Goal: Information Seeking & Learning: Learn about a topic

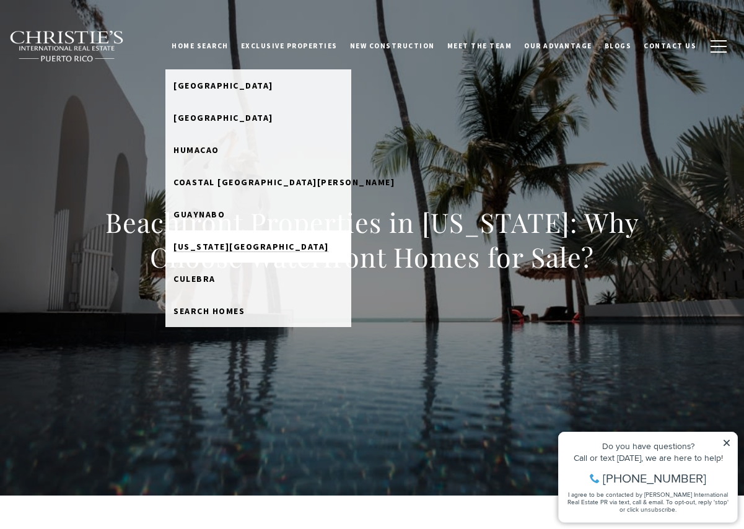
click at [208, 244] on span "Puerto Rico West Coast" at bounding box center [251, 246] width 156 height 11
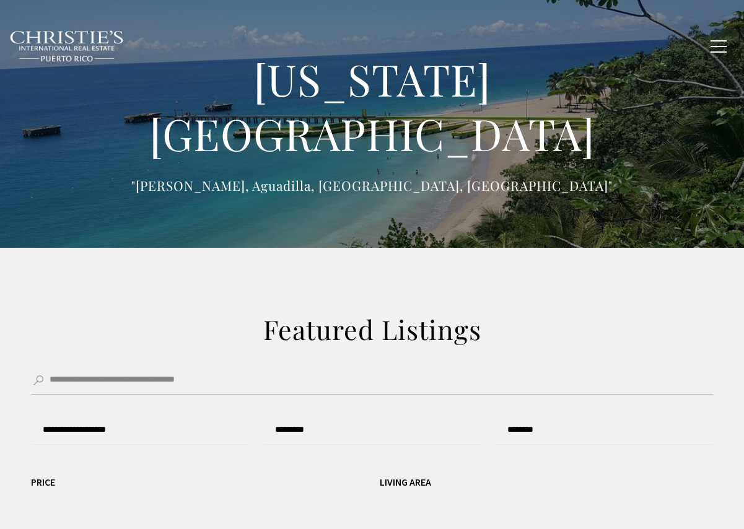
type input "**********"
type input "*********"
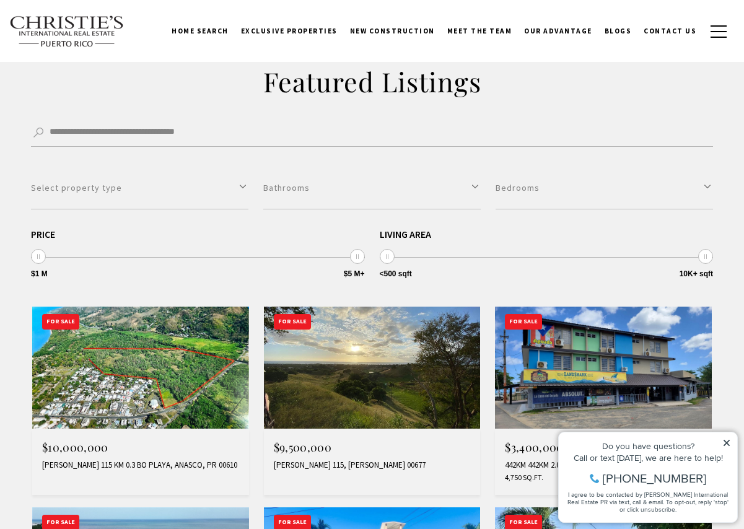
scroll to position [62, 0]
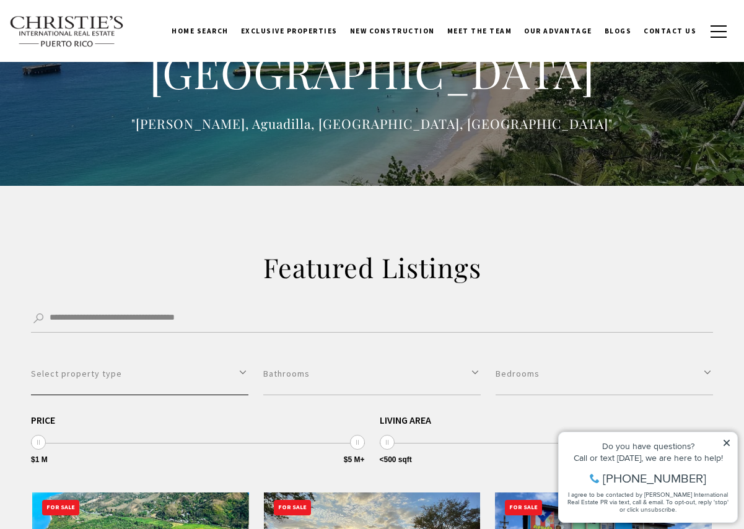
click at [226, 375] on button "Select property type" at bounding box center [139, 374] width 217 height 43
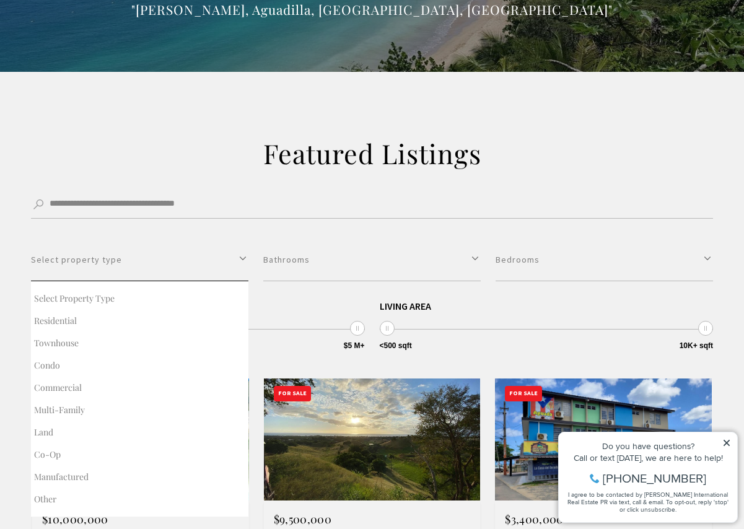
scroll to position [248, 0]
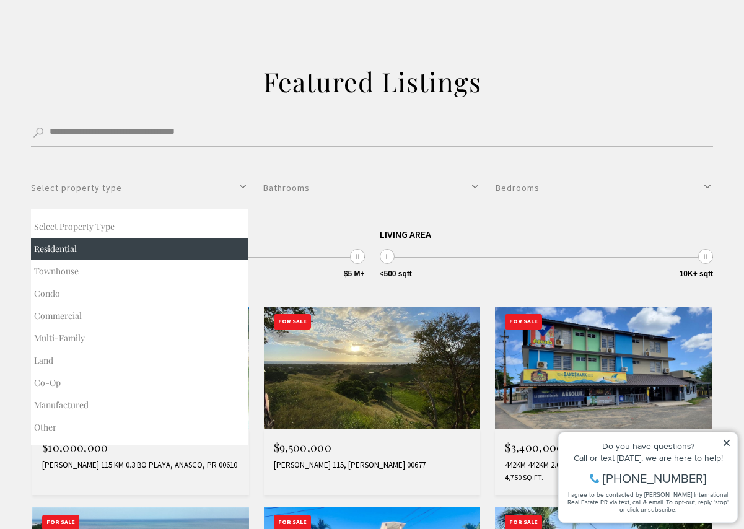
click at [99, 247] on button "Residential" at bounding box center [139, 249] width 217 height 22
select select "**********"
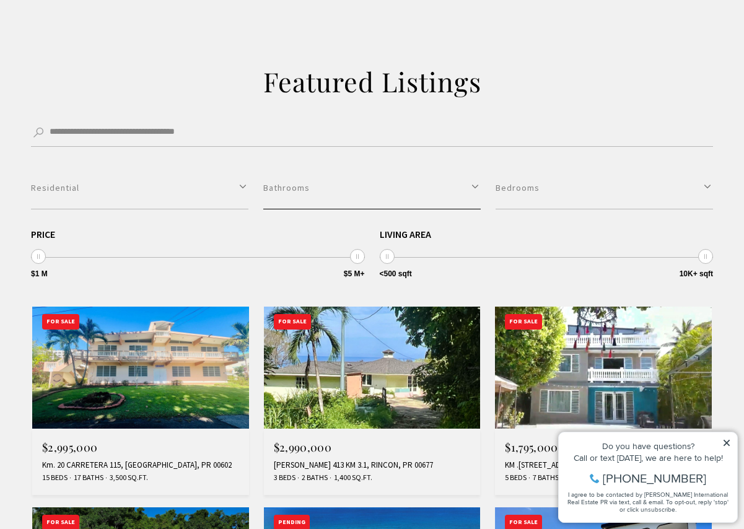
click at [475, 190] on button "Bathrooms" at bounding box center [371, 188] width 217 height 43
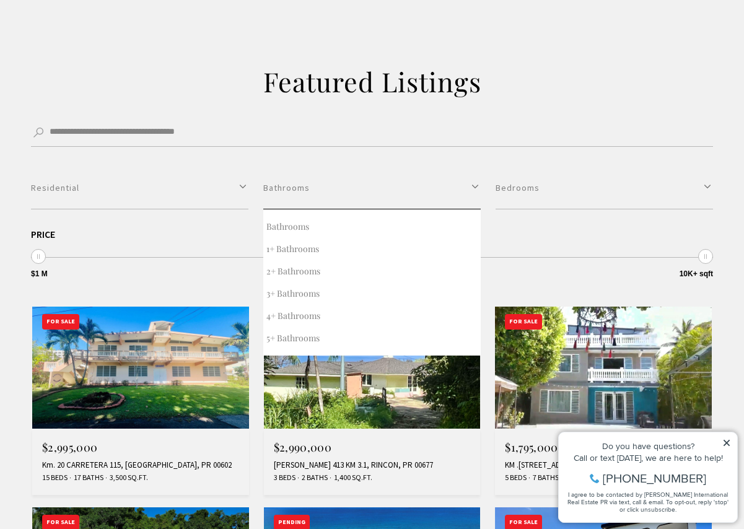
click at [475, 190] on button "Bathrooms" at bounding box center [371, 188] width 217 height 43
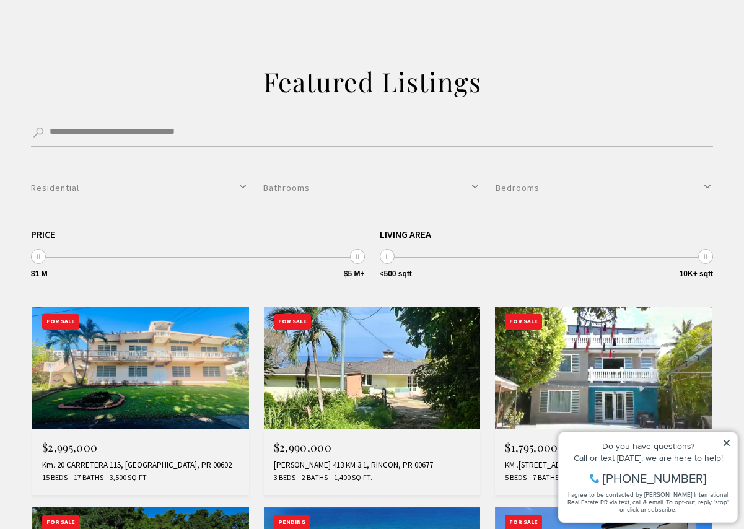
click at [623, 198] on button "Bedrooms" at bounding box center [604, 188] width 217 height 43
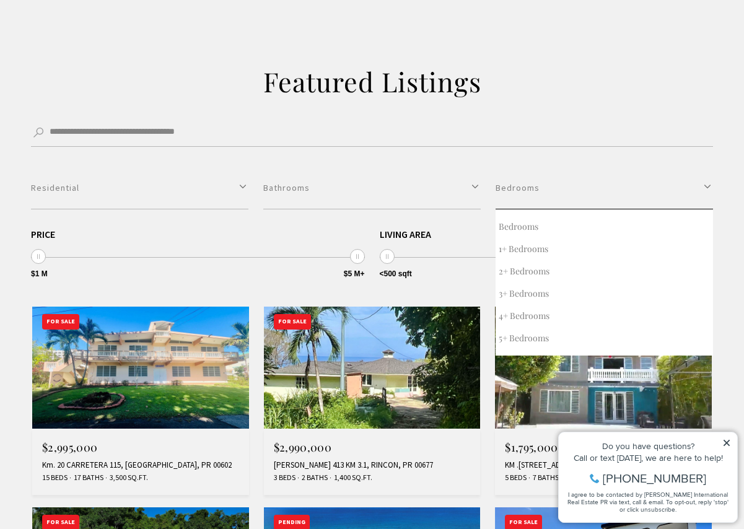
click at [623, 198] on button "Bedrooms" at bounding box center [604, 188] width 217 height 43
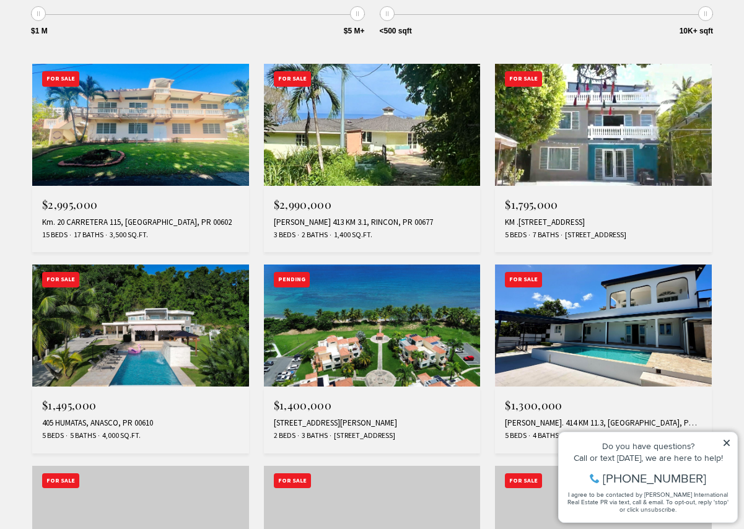
scroll to position [496, 0]
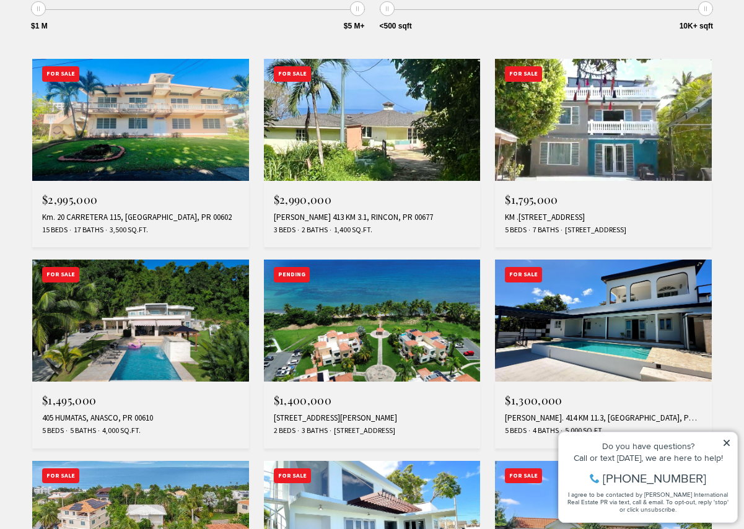
click at [729, 442] on icon at bounding box center [727, 443] width 6 height 6
click at [725, 441] on icon at bounding box center [727, 443] width 6 height 6
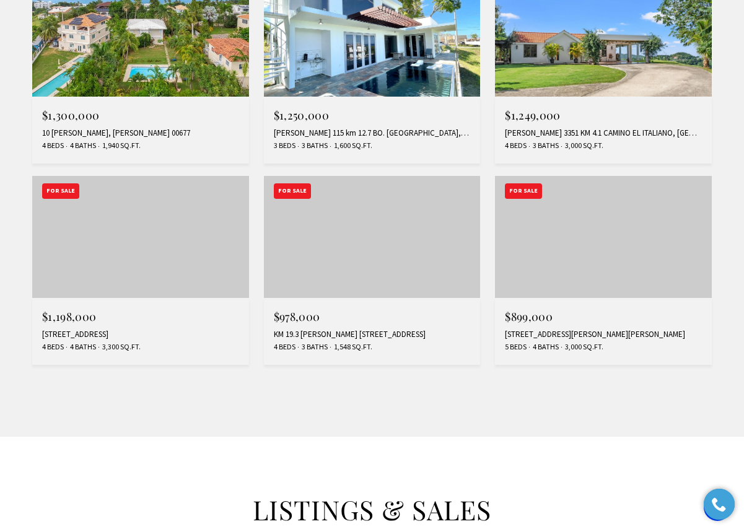
scroll to position [991, 0]
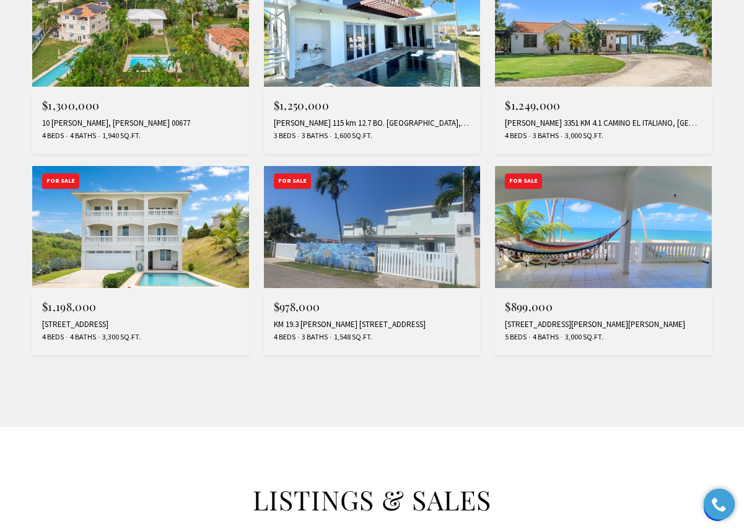
click at [620, 251] on img at bounding box center [603, 227] width 217 height 122
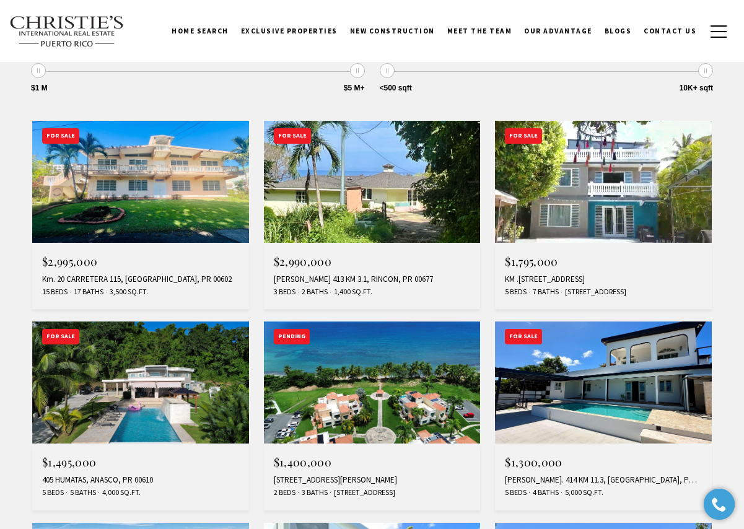
scroll to position [496, 0]
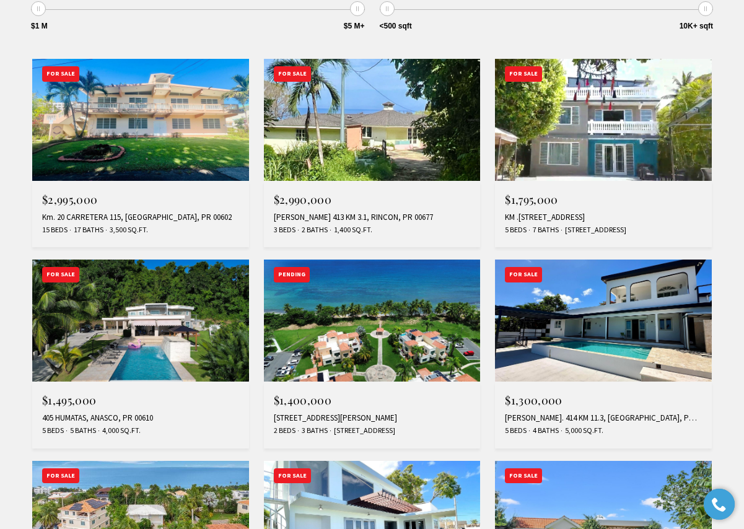
click at [576, 304] on img at bounding box center [603, 321] width 217 height 122
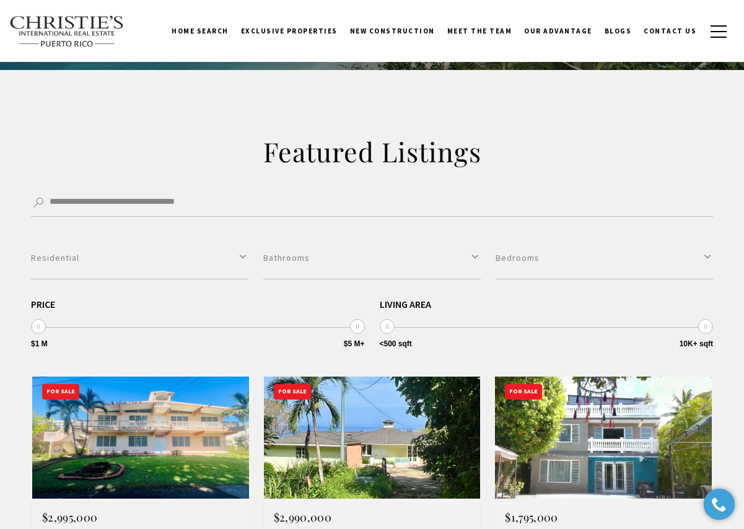
scroll to position [0, 0]
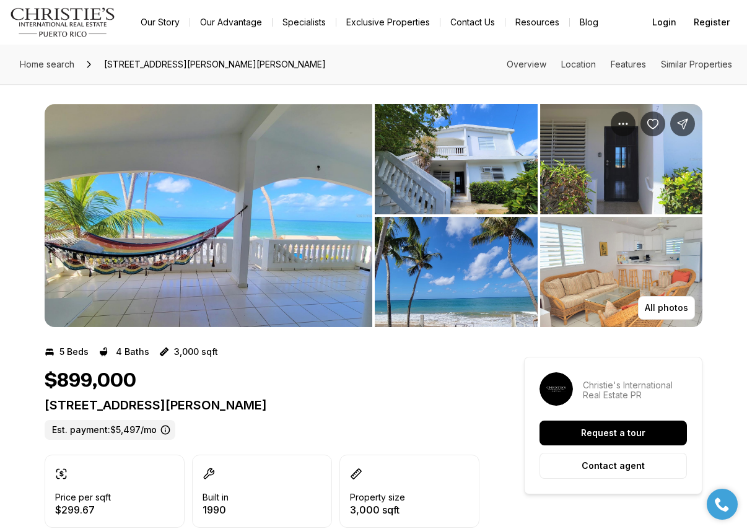
click at [444, 180] on img "View image gallery" at bounding box center [456, 159] width 163 height 110
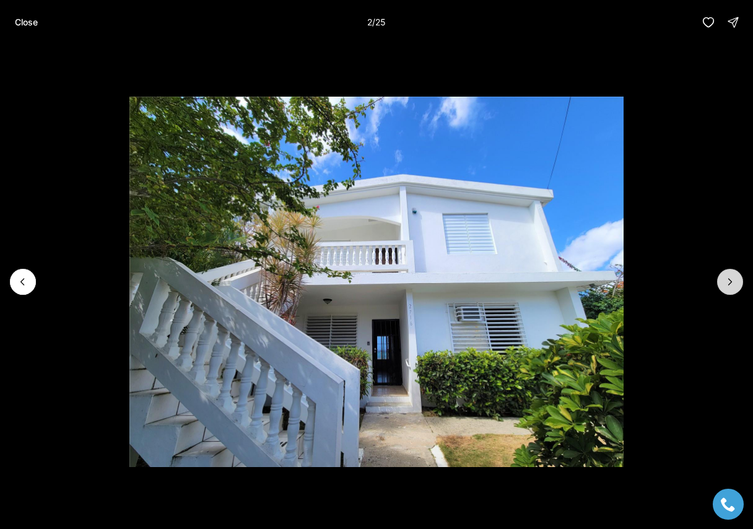
click at [727, 283] on icon "Next slide" at bounding box center [730, 282] width 12 height 12
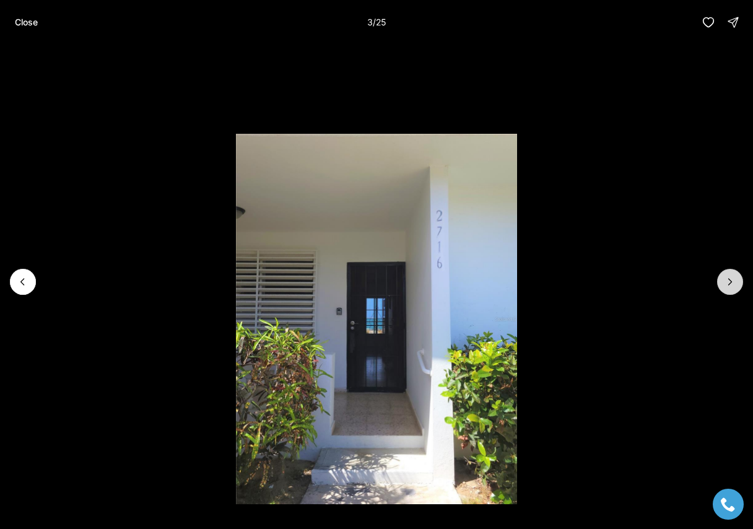
click at [727, 283] on icon "Next slide" at bounding box center [730, 282] width 12 height 12
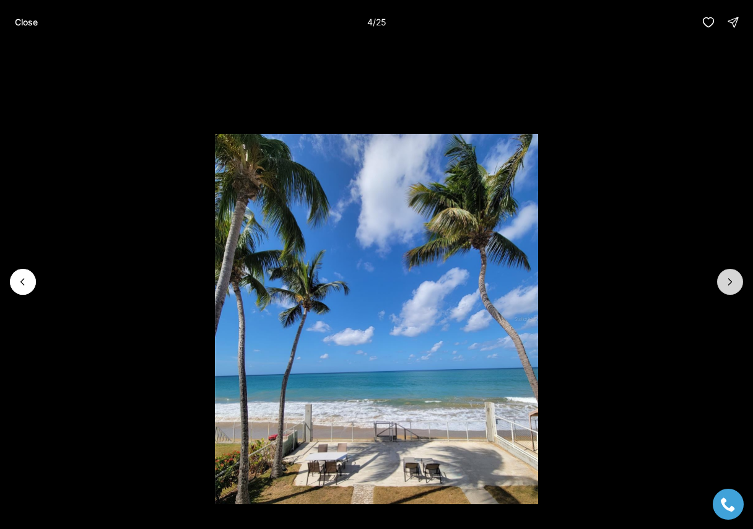
click at [727, 283] on icon "Next slide" at bounding box center [730, 282] width 12 height 12
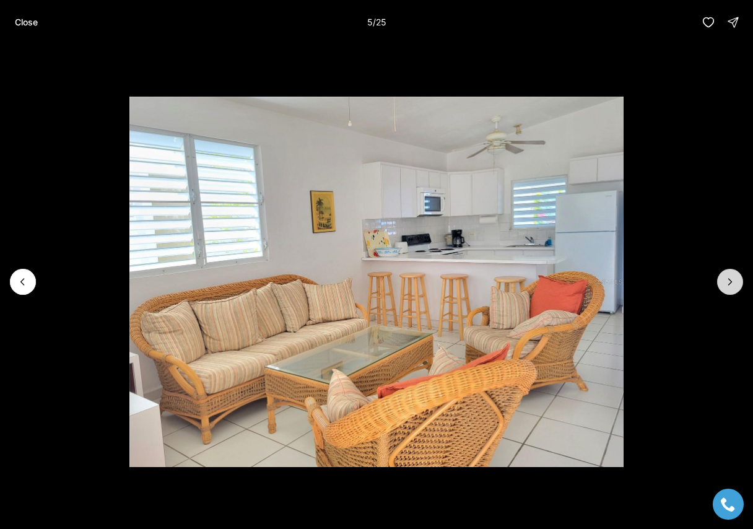
click at [727, 283] on icon "Next slide" at bounding box center [730, 282] width 12 height 12
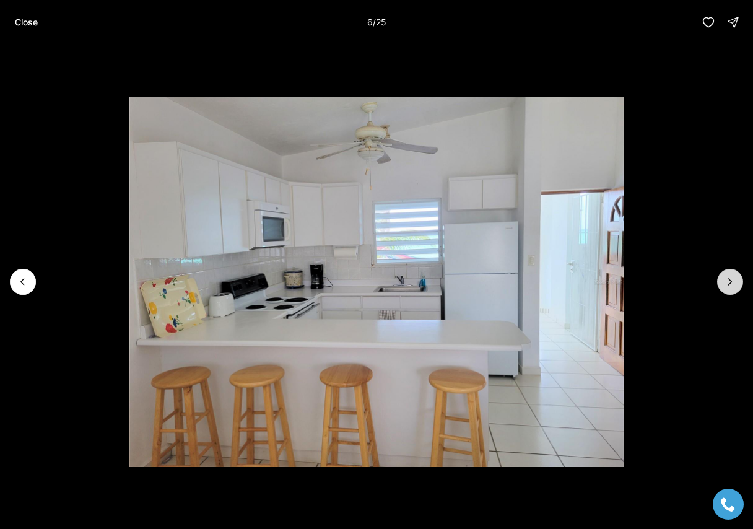
click at [727, 283] on icon "Next slide" at bounding box center [730, 282] width 12 height 12
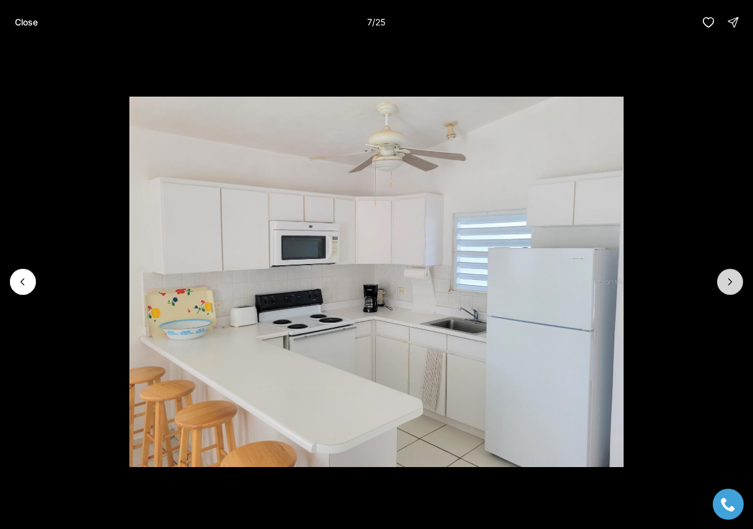
click at [727, 283] on icon "Next slide" at bounding box center [730, 282] width 12 height 12
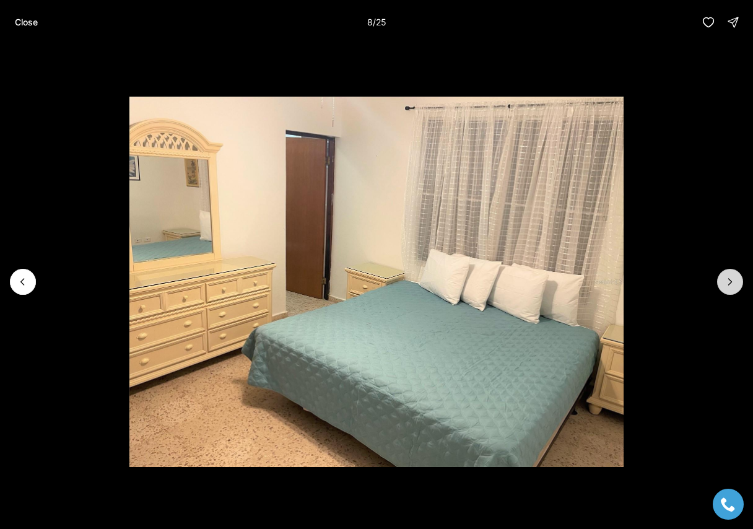
click at [727, 283] on icon "Next slide" at bounding box center [730, 282] width 12 height 12
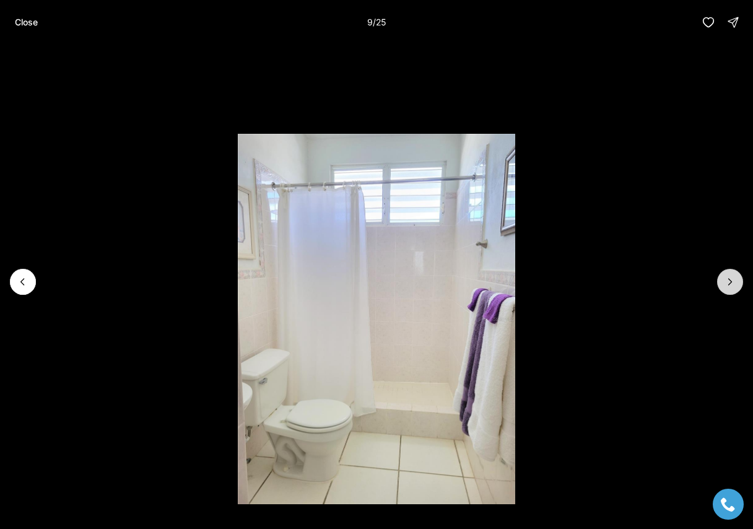
click at [727, 283] on icon "Next slide" at bounding box center [730, 282] width 12 height 12
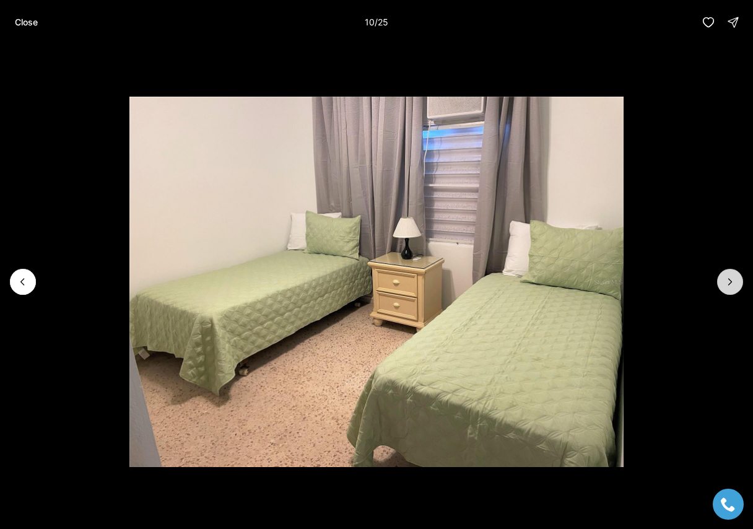
click at [727, 283] on icon "Next slide" at bounding box center [730, 282] width 12 height 12
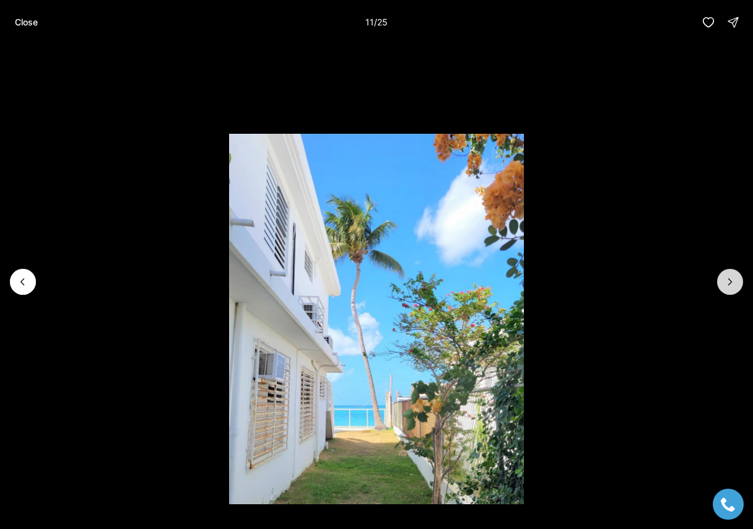
click at [727, 283] on icon "Next slide" at bounding box center [730, 282] width 12 height 12
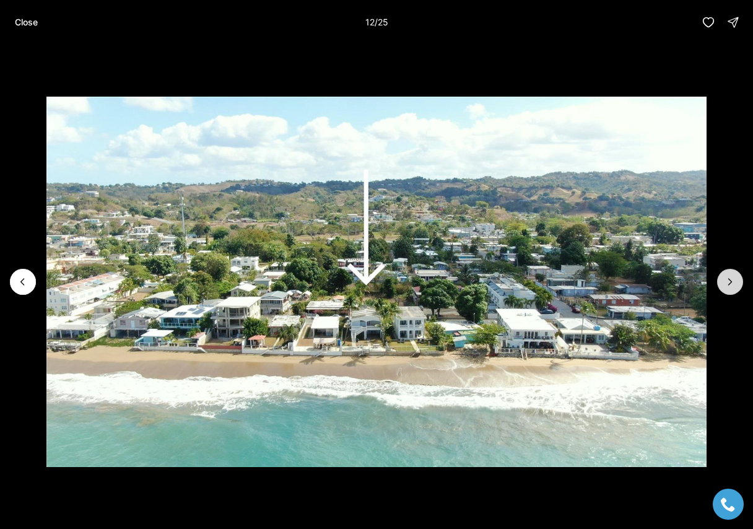
click at [727, 283] on icon "Next slide" at bounding box center [730, 282] width 12 height 12
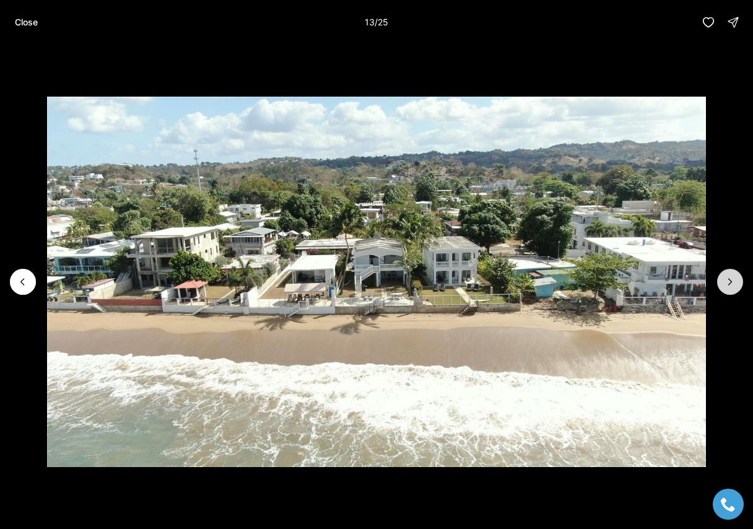
click at [727, 283] on icon "Next slide" at bounding box center [730, 282] width 12 height 12
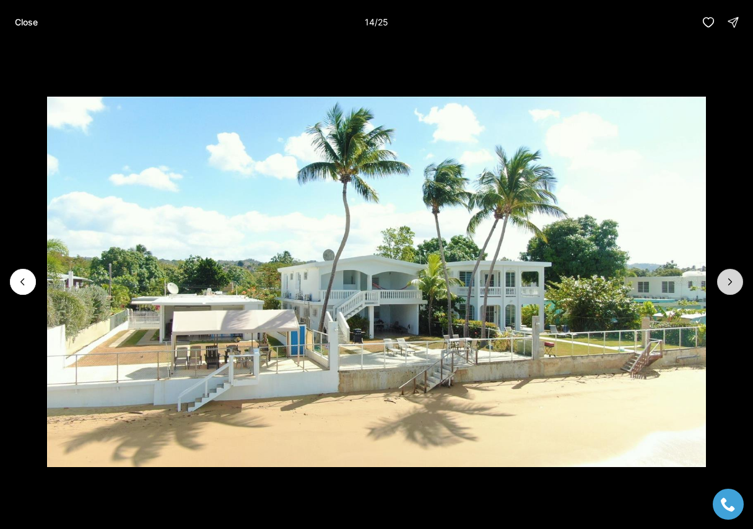
click at [727, 283] on icon "Next slide" at bounding box center [730, 282] width 12 height 12
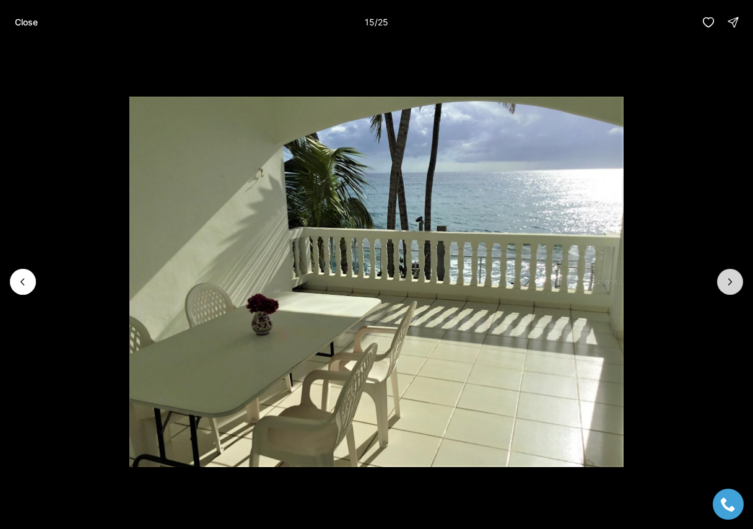
click at [727, 283] on icon "Next slide" at bounding box center [730, 282] width 12 height 12
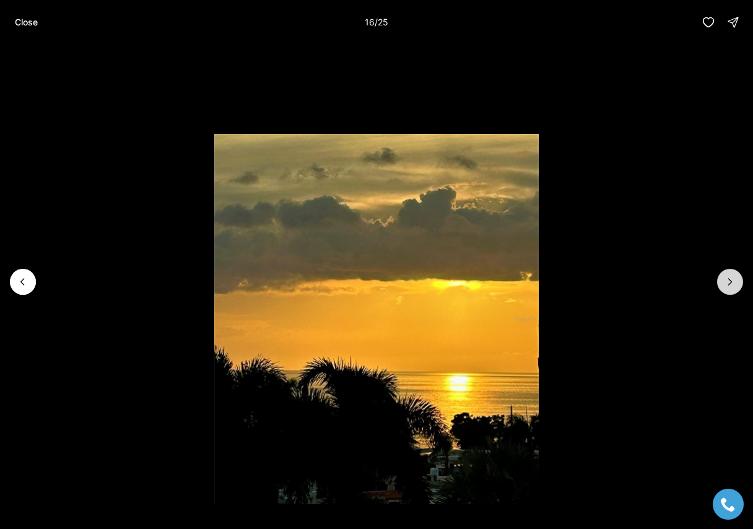
click at [727, 283] on icon "Next slide" at bounding box center [730, 282] width 12 height 12
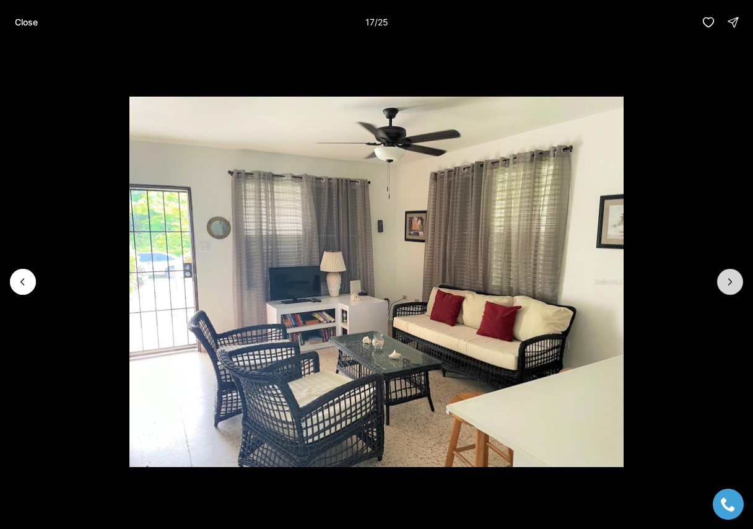
click at [727, 283] on icon "Next slide" at bounding box center [730, 282] width 12 height 12
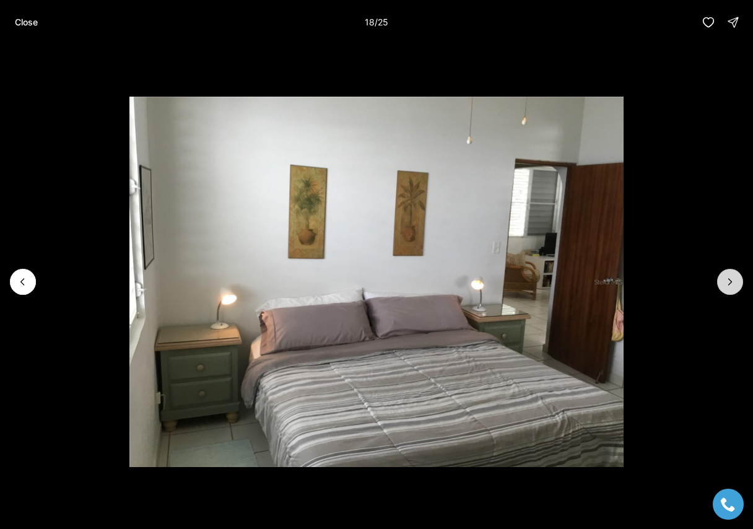
click at [727, 283] on icon "Next slide" at bounding box center [730, 282] width 12 height 12
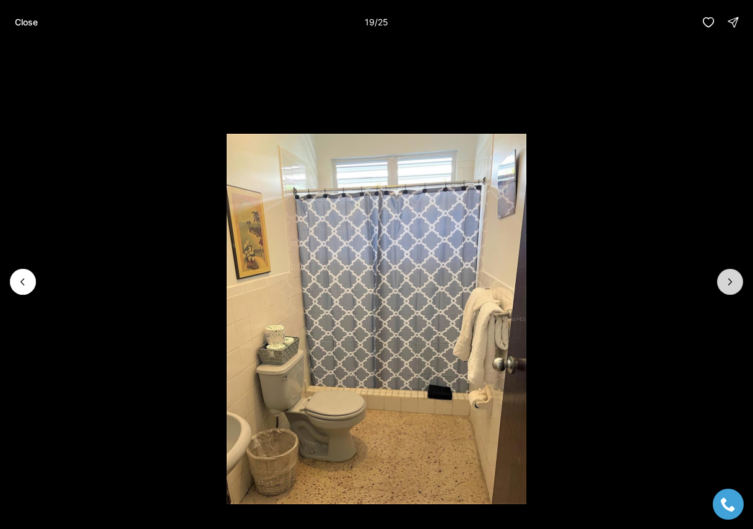
click at [727, 283] on icon "Next slide" at bounding box center [730, 282] width 12 height 12
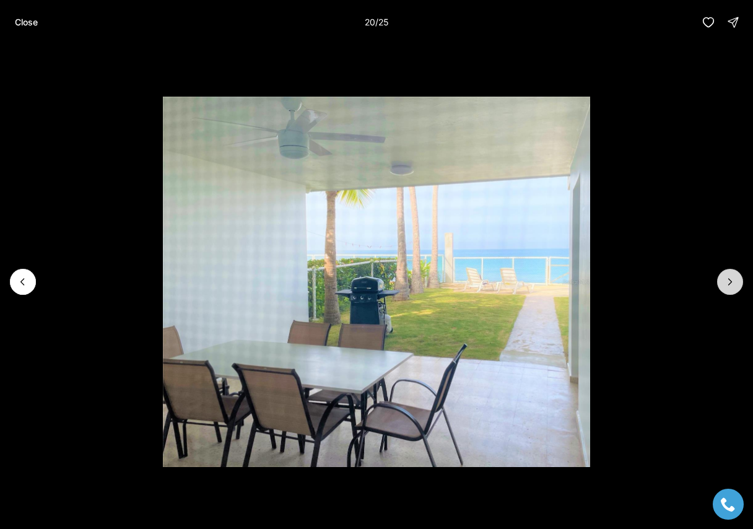
click at [727, 283] on icon "Next slide" at bounding box center [730, 282] width 12 height 12
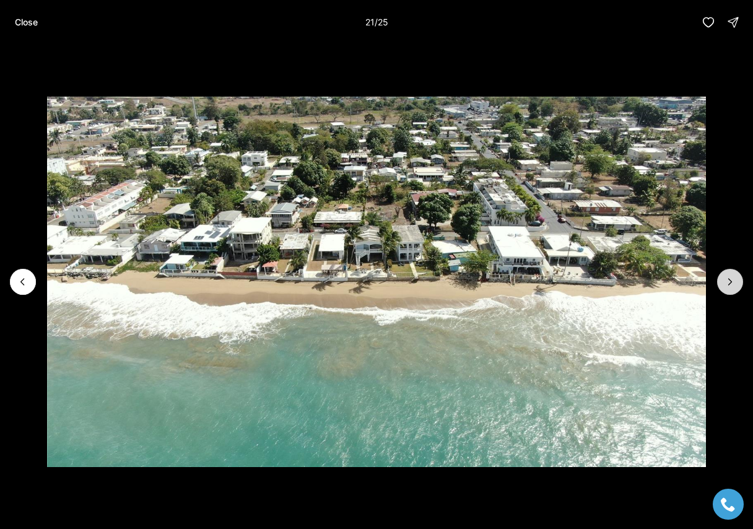
click at [727, 283] on icon "Next slide" at bounding box center [730, 282] width 12 height 12
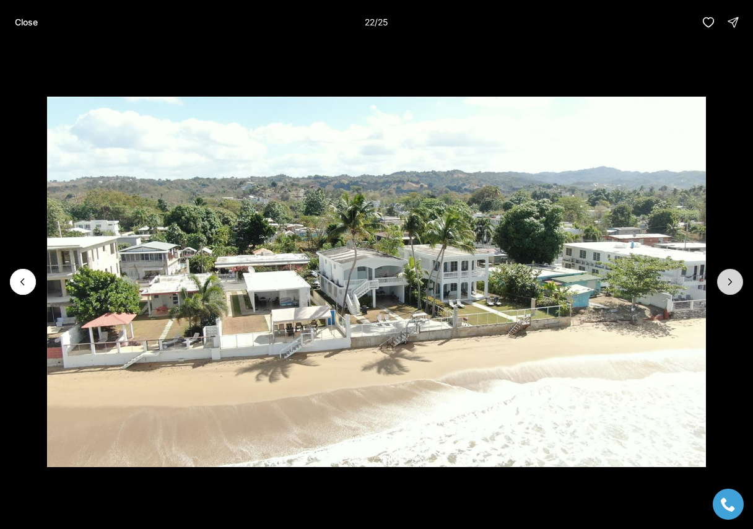
click at [727, 283] on icon "Next slide" at bounding box center [730, 282] width 12 height 12
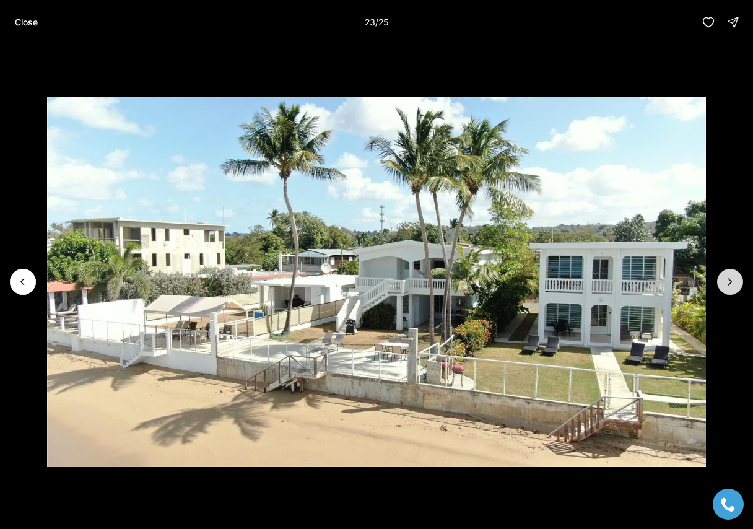
click at [727, 283] on icon "Next slide" at bounding box center [730, 282] width 12 height 12
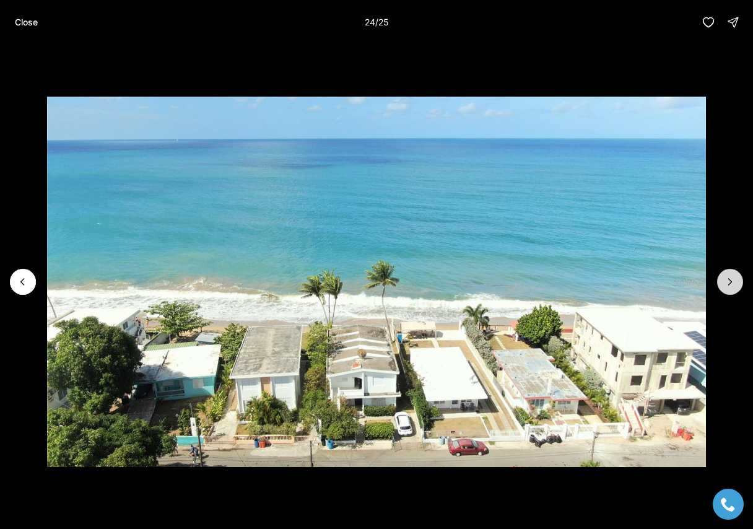
click at [727, 283] on icon "Next slide" at bounding box center [730, 282] width 12 height 12
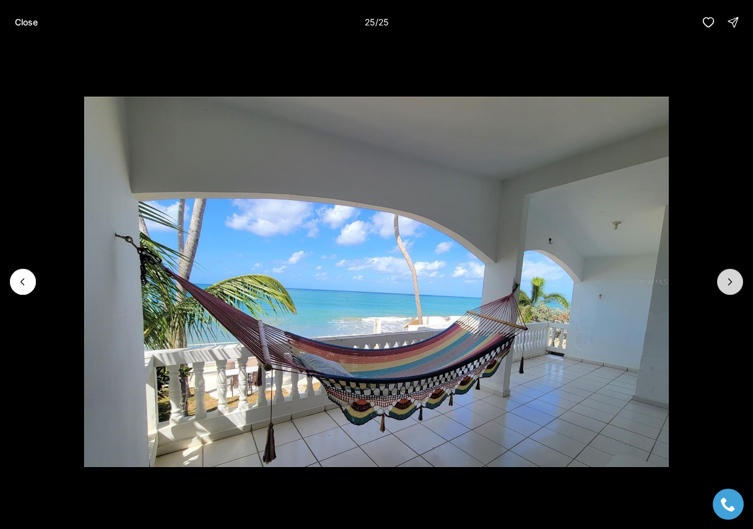
click at [727, 283] on div at bounding box center [731, 282] width 26 height 26
click at [27, 25] on p "Close" at bounding box center [26, 22] width 23 height 10
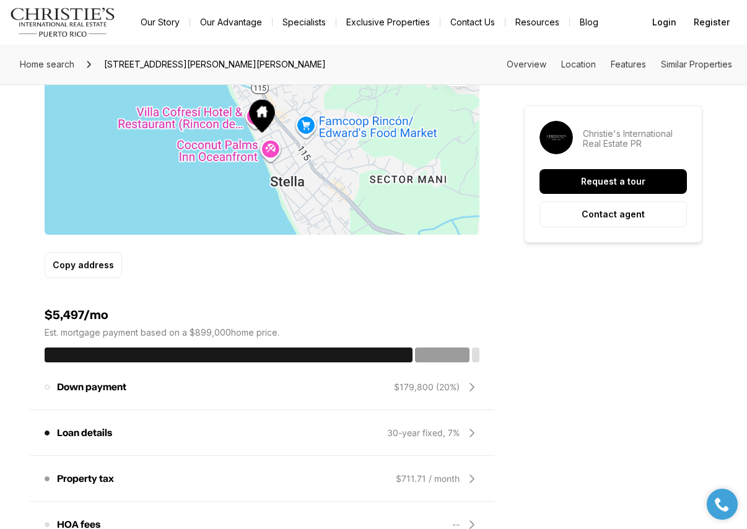
scroll to position [805, 0]
